Goal: Transaction & Acquisition: Purchase product/service

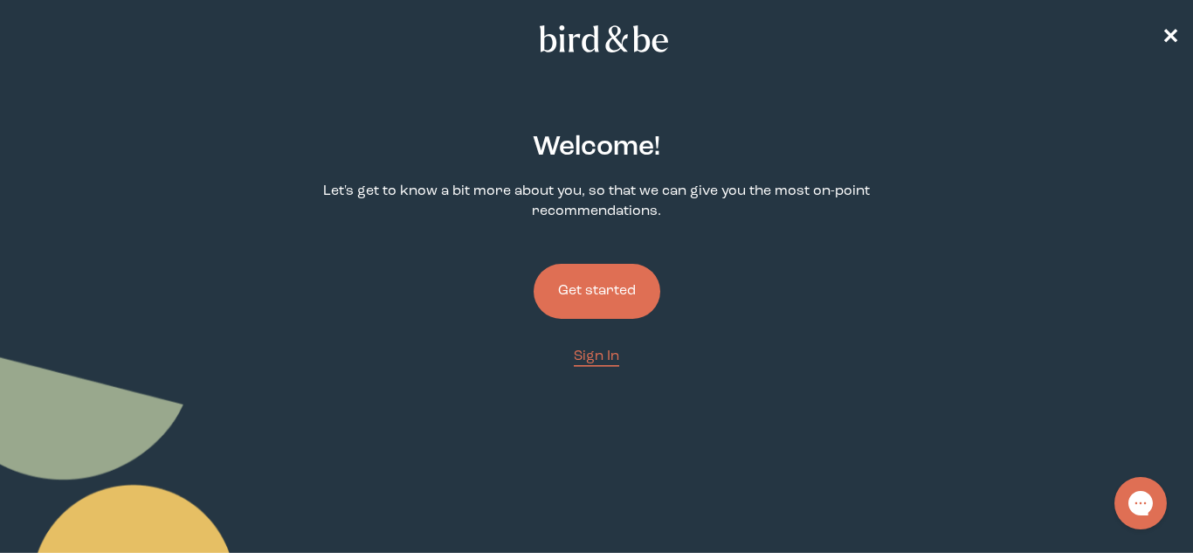
click at [559, 299] on button "Get started" at bounding box center [597, 291] width 127 height 55
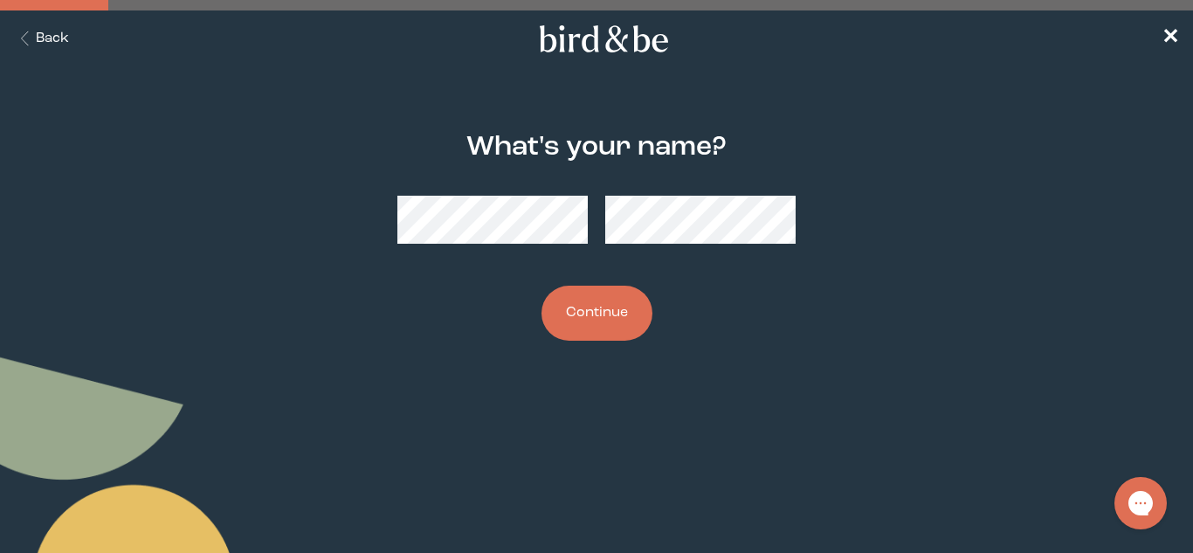
click at [573, 306] on button "Continue" at bounding box center [597, 313] width 111 height 55
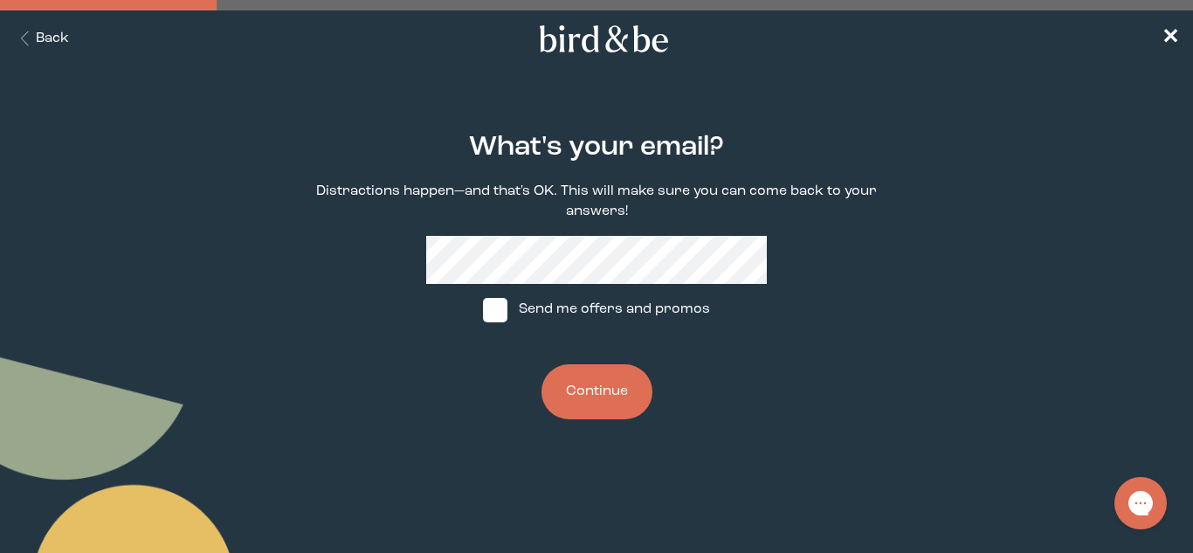
click at [517, 307] on label "Send me offers and promos" at bounding box center [597, 310] width 260 height 52
click at [483, 309] on input "Send me offers and promos" at bounding box center [482, 309] width 1 height 1
checkbox input "true"
click at [596, 369] on button "Continue" at bounding box center [597, 391] width 111 height 55
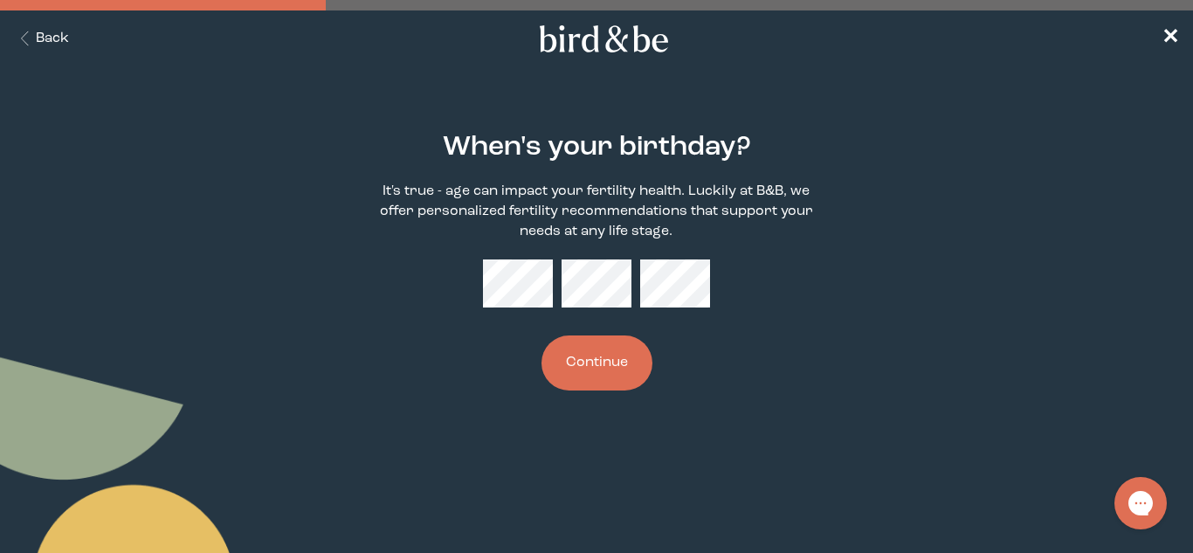
click at [613, 366] on button "Continue" at bounding box center [597, 362] width 111 height 55
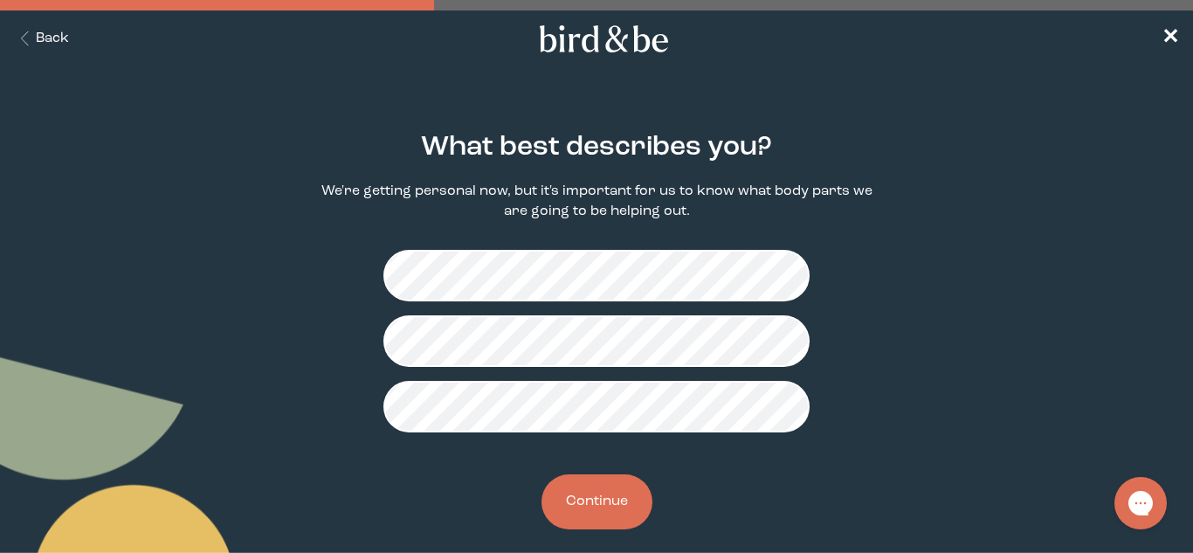
click at [607, 515] on button "Continue" at bounding box center [597, 501] width 111 height 55
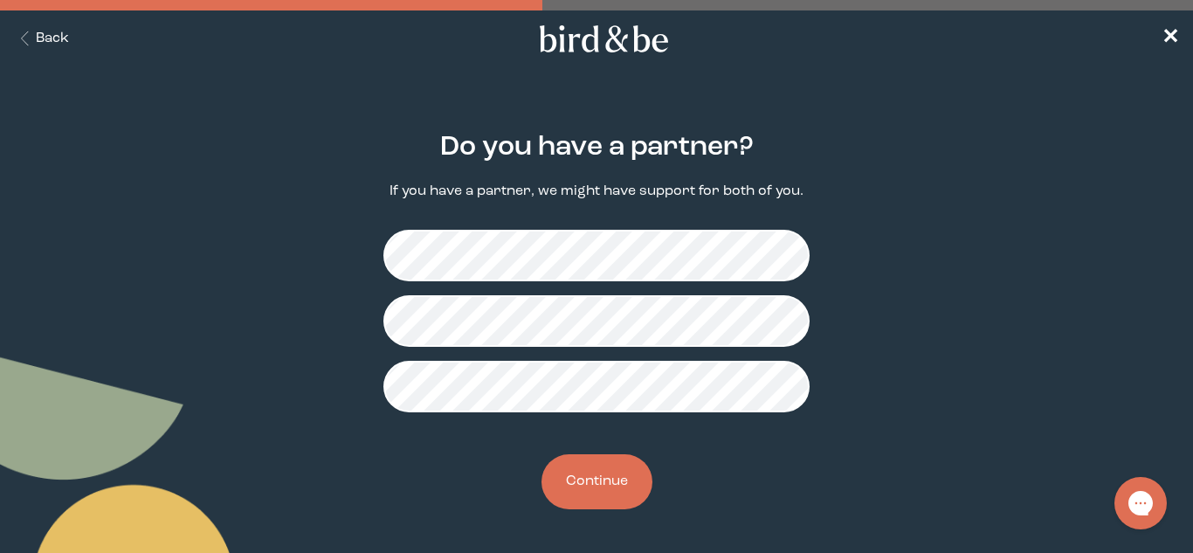
click at [595, 494] on button "Continue" at bounding box center [597, 481] width 111 height 55
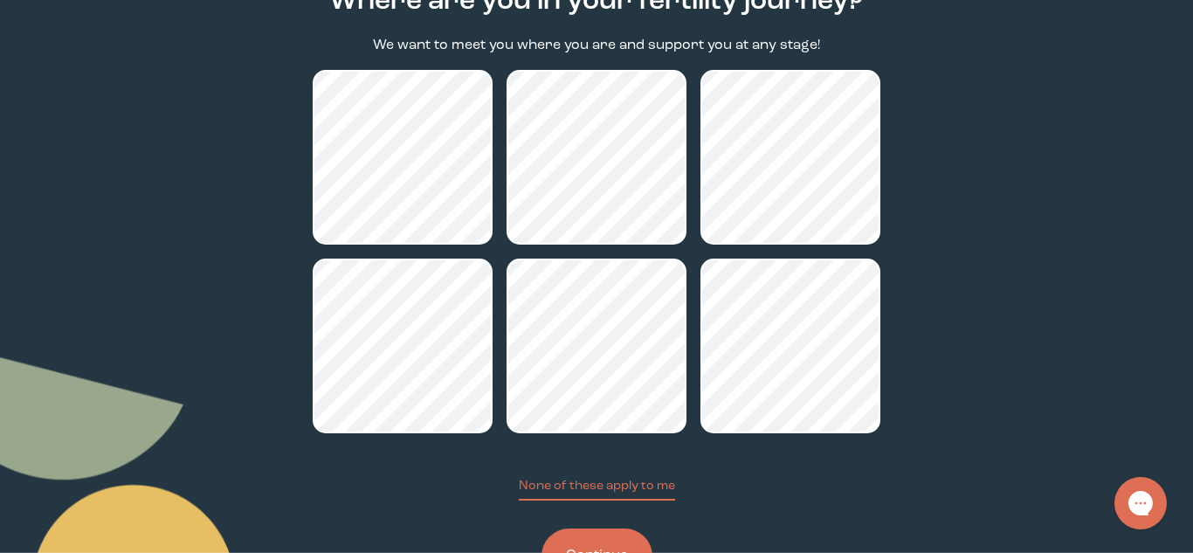
scroll to position [218, 0]
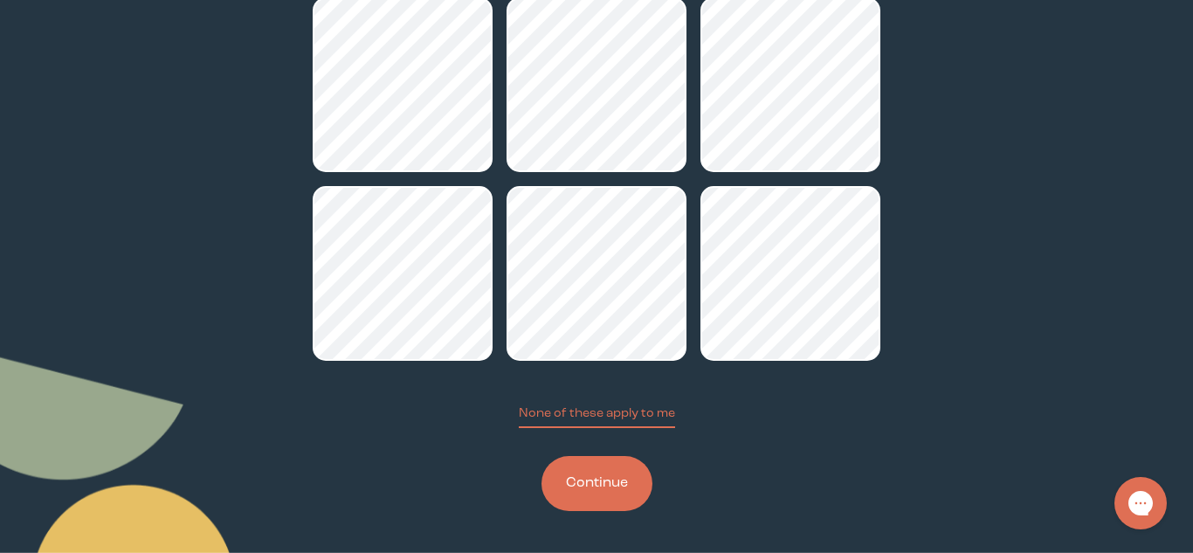
click at [586, 498] on button "Continue" at bounding box center [597, 483] width 111 height 55
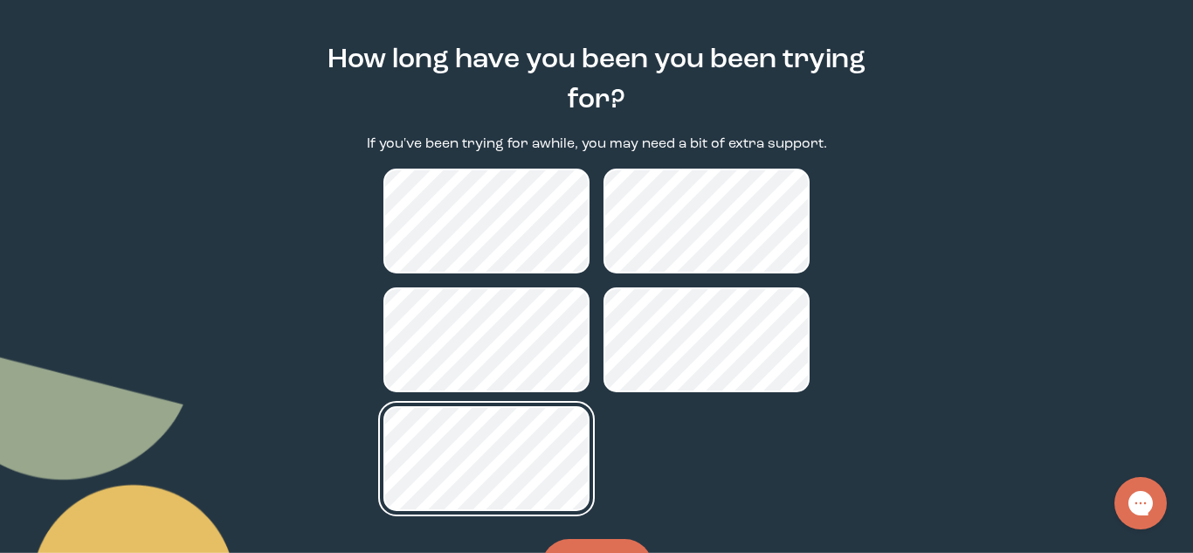
scroll to position [170, 0]
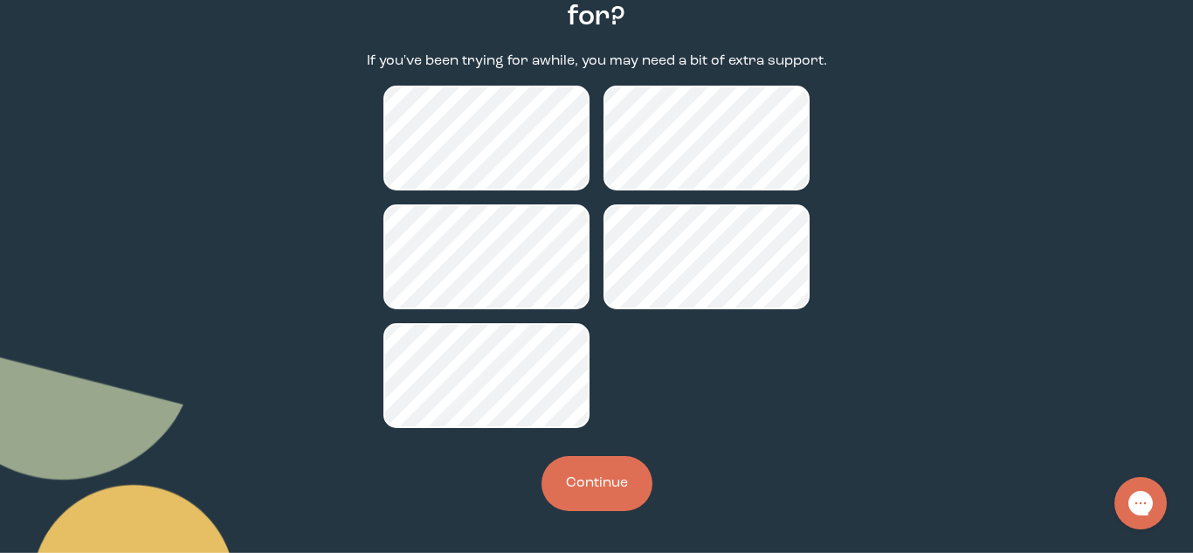
click at [580, 465] on button "Continue" at bounding box center [597, 483] width 111 height 55
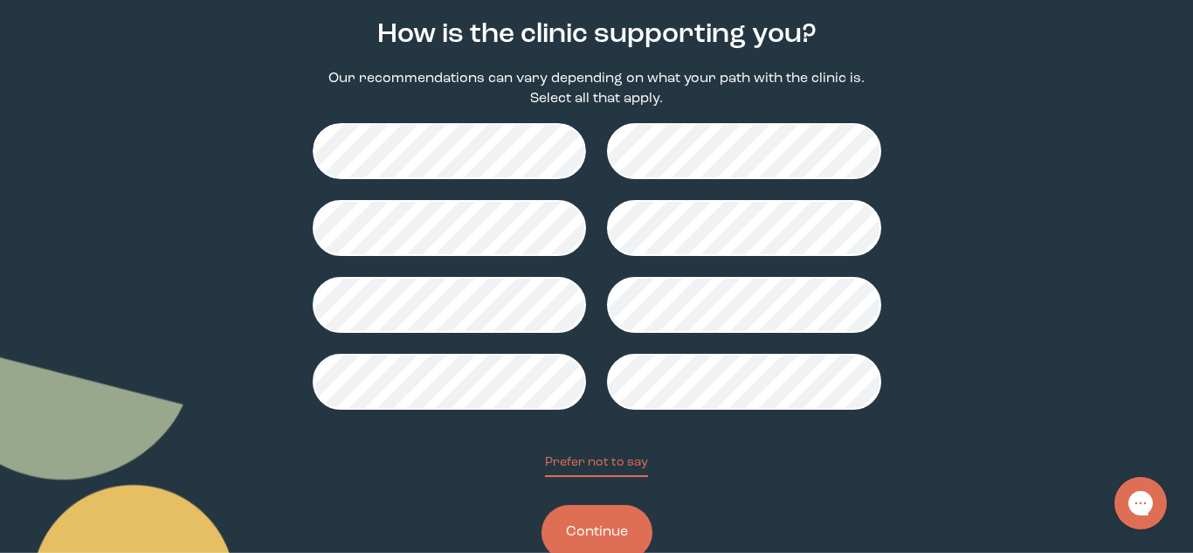
scroll to position [118, 0]
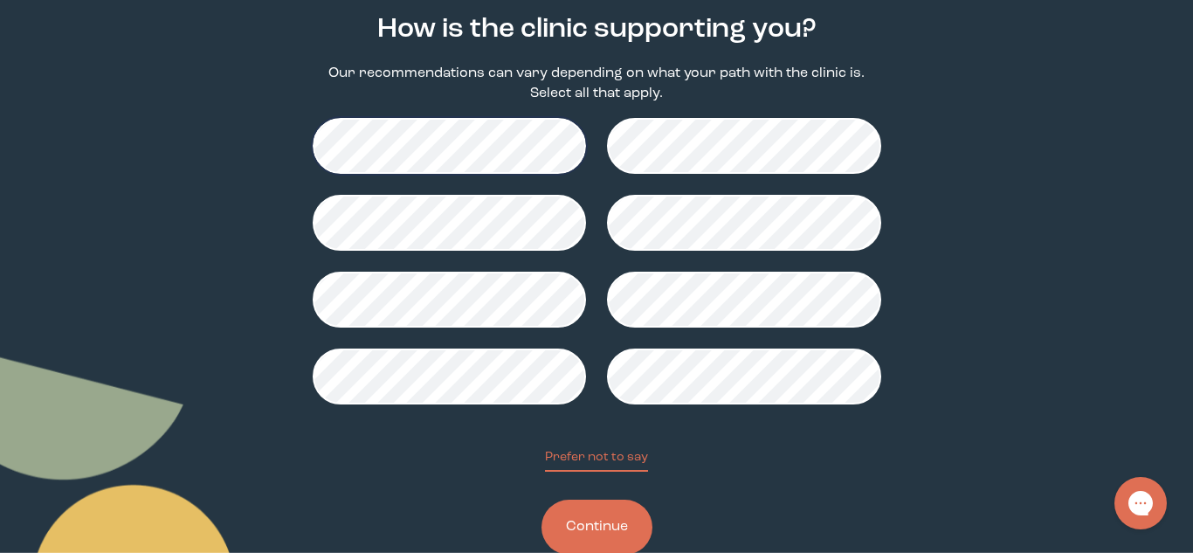
click at [591, 523] on button "Continue" at bounding box center [597, 527] width 111 height 55
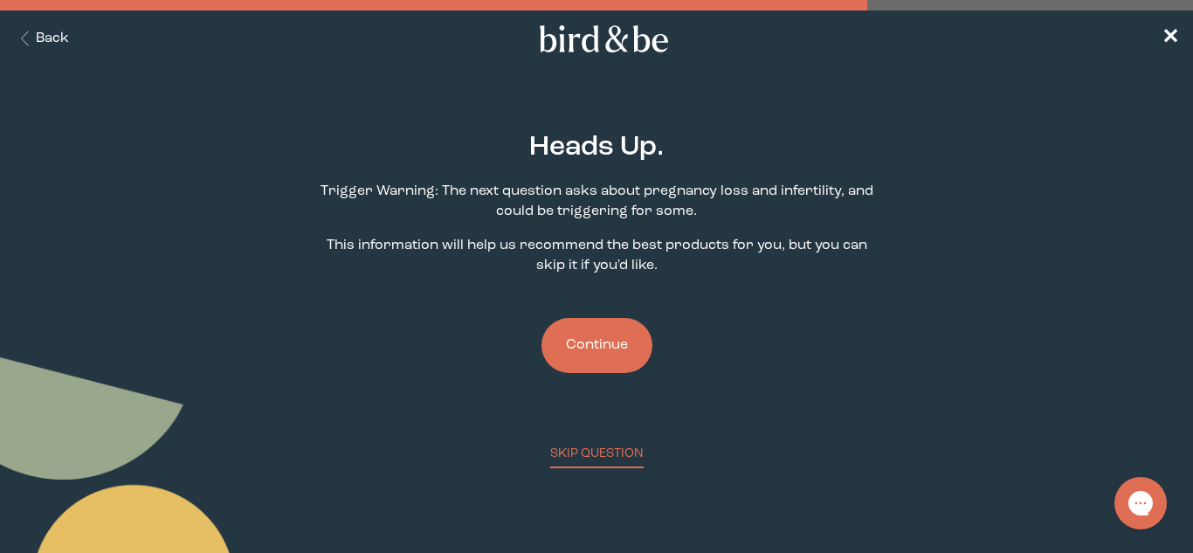
click at [577, 346] on button "Continue" at bounding box center [597, 345] width 111 height 55
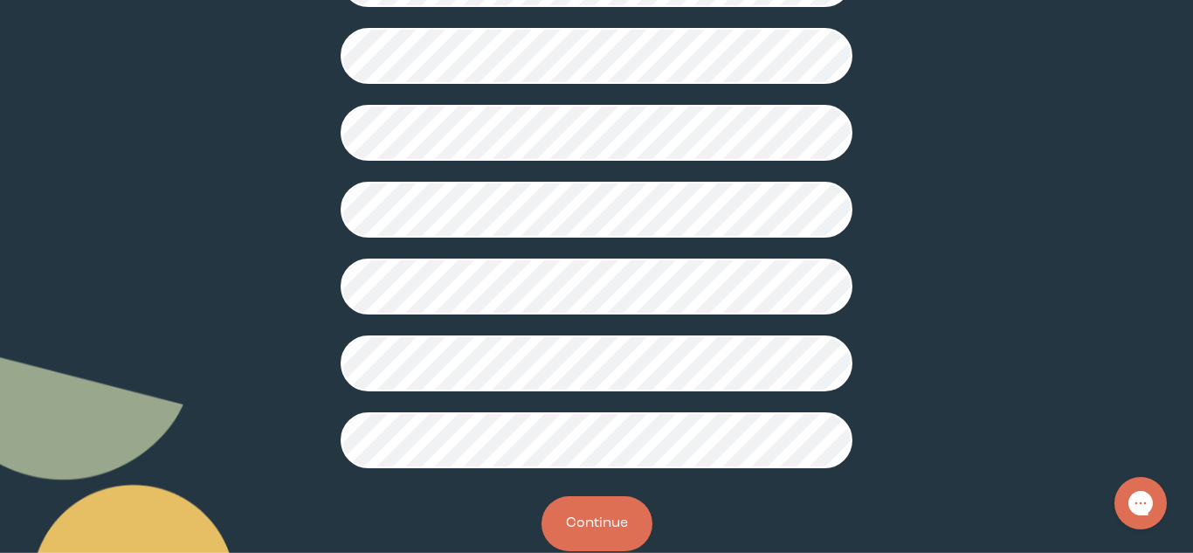
scroll to position [501, 0]
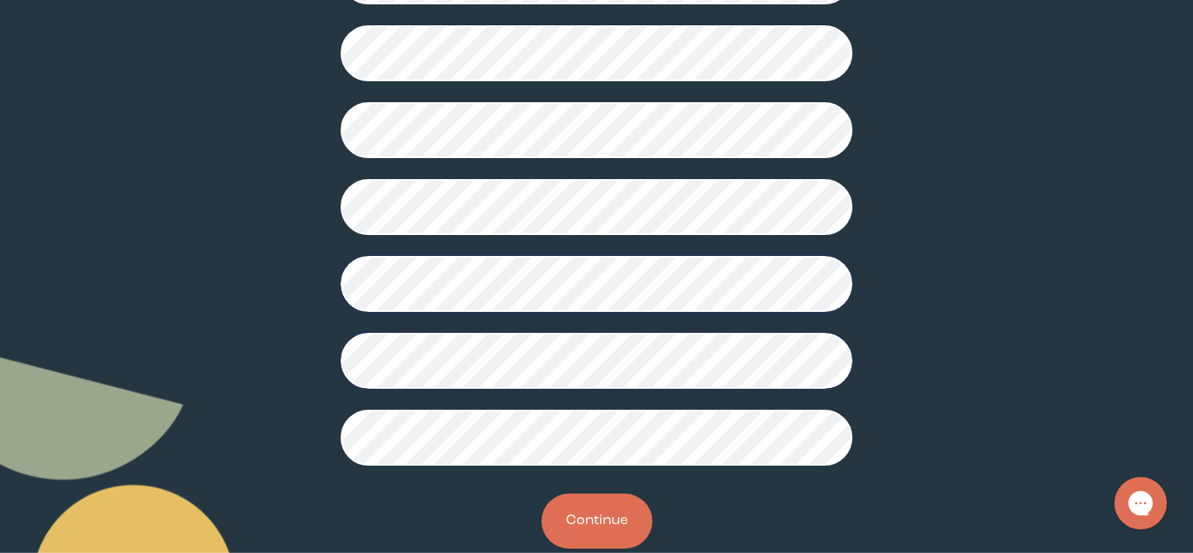
click at [604, 515] on button "Continue" at bounding box center [597, 521] width 111 height 55
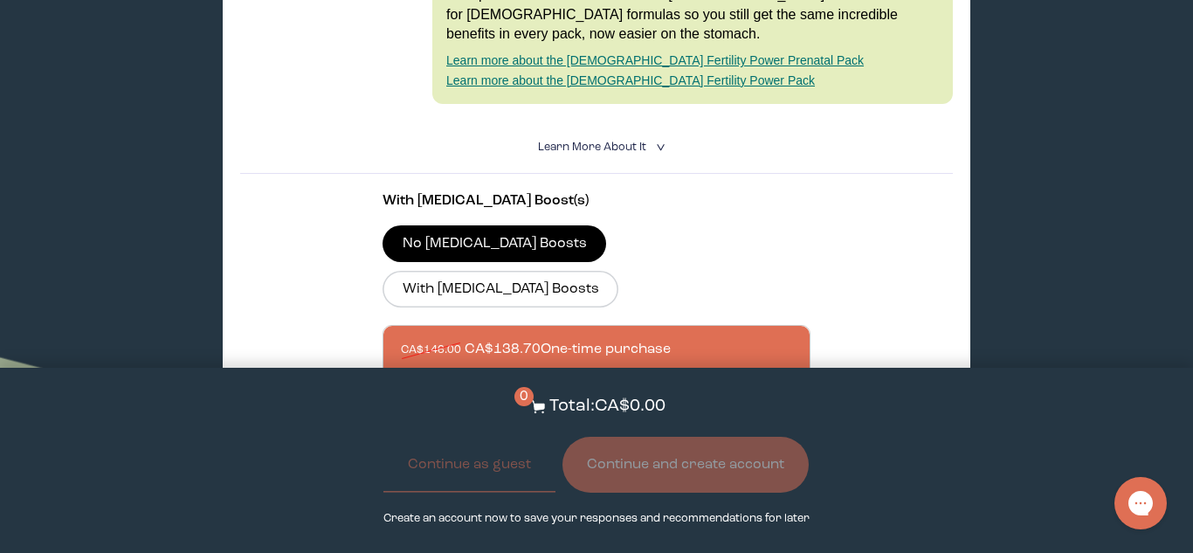
scroll to position [589, 0]
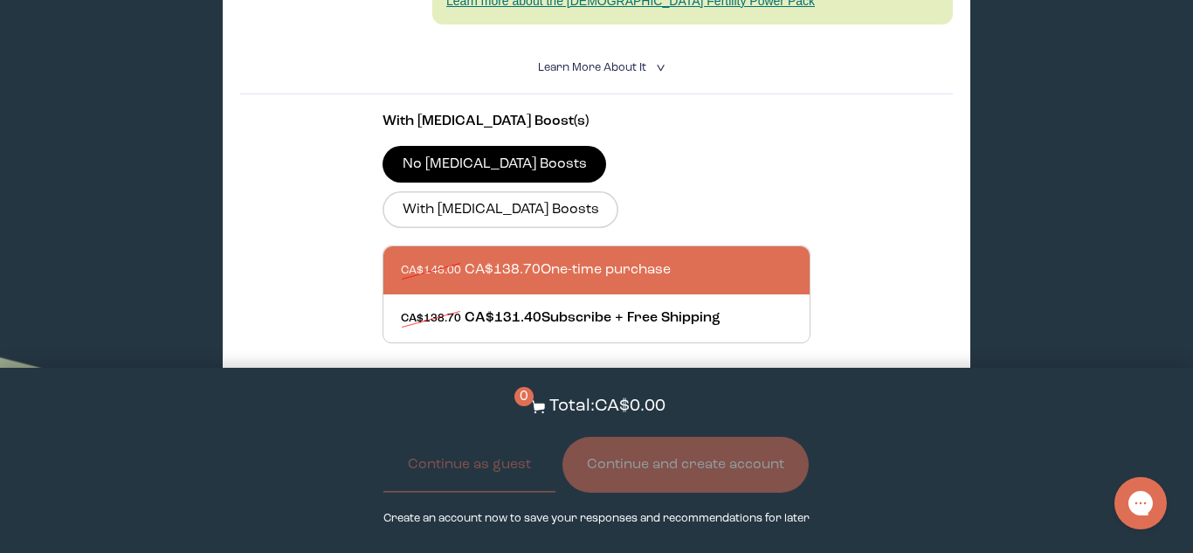
scroll to position [658, 0]
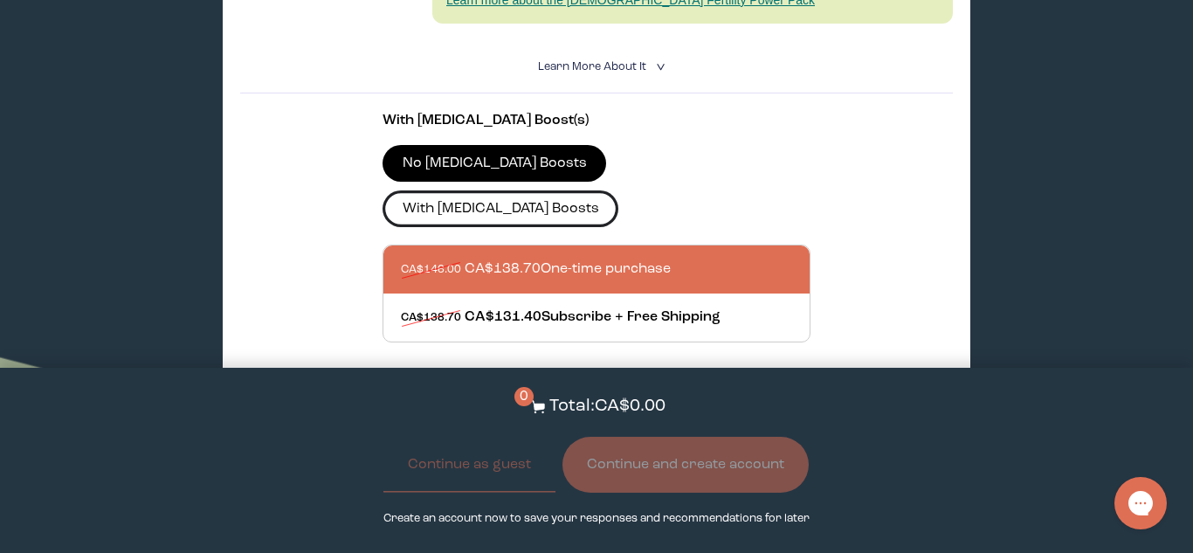
click at [619, 190] on label "With CoQ10 Boosts" at bounding box center [501, 208] width 236 height 37
click at [0, 0] on input "With CoQ10 Boosts" at bounding box center [0, 0] width 0 height 0
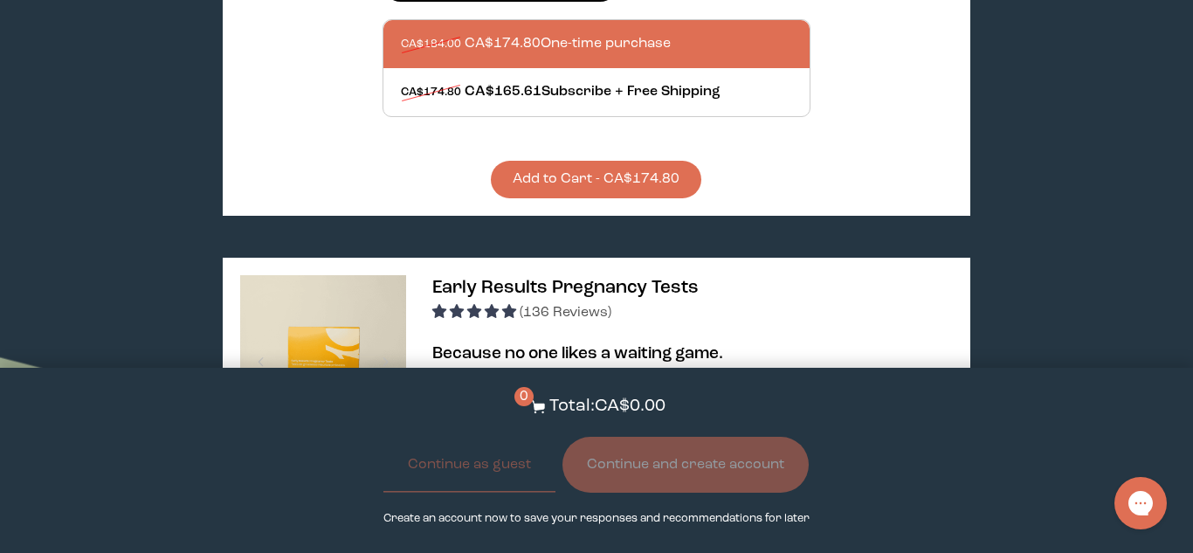
scroll to position [885, 0]
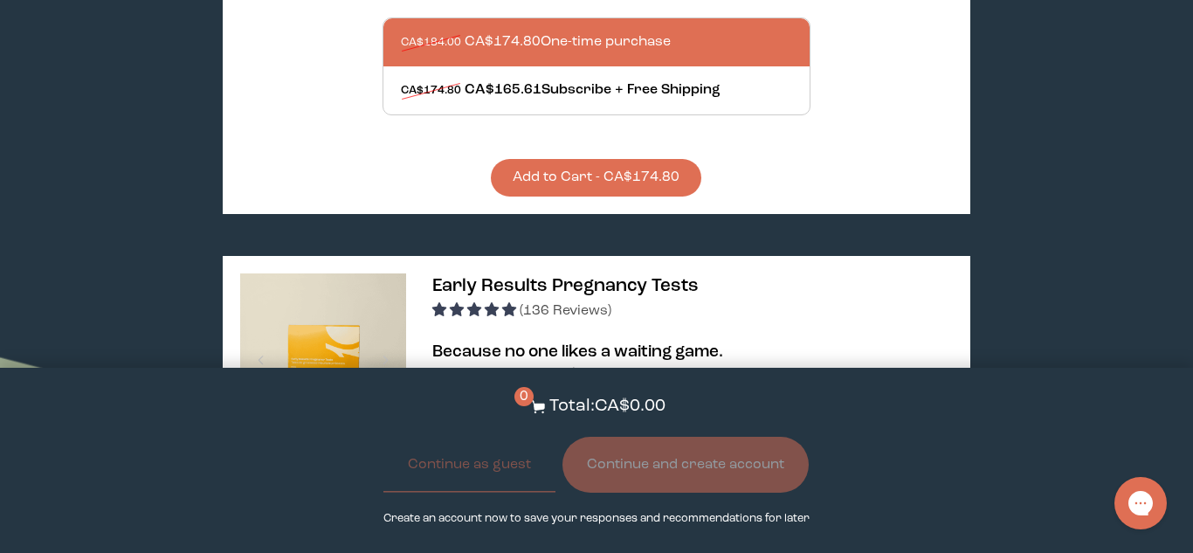
click at [608, 159] on button "Add to Cart - CA$174.80" at bounding box center [596, 178] width 211 height 38
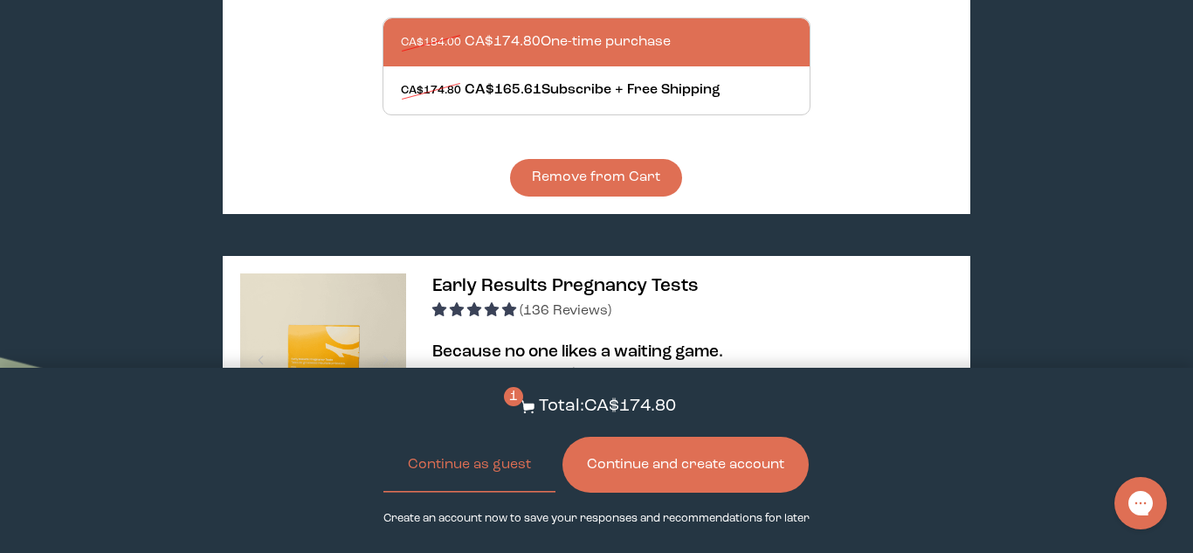
click at [684, 473] on button "Continue and create account" at bounding box center [686, 465] width 246 height 56
